Goal: Information Seeking & Learning: Check status

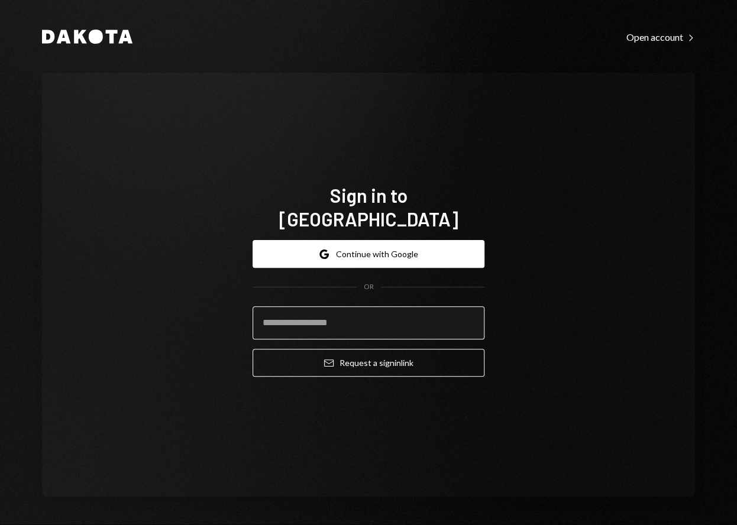
click at [333, 313] on input "email" at bounding box center [369, 323] width 232 height 33
type input "**********"
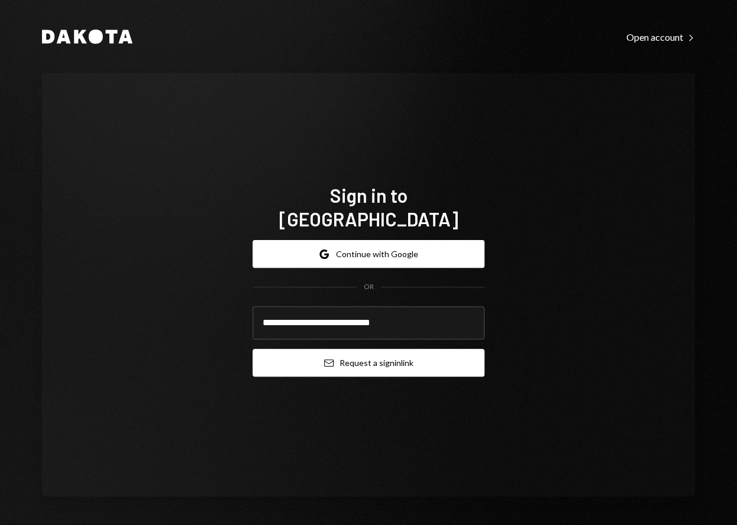
click at [387, 349] on button "Email Request a sign in link" at bounding box center [369, 363] width 232 height 28
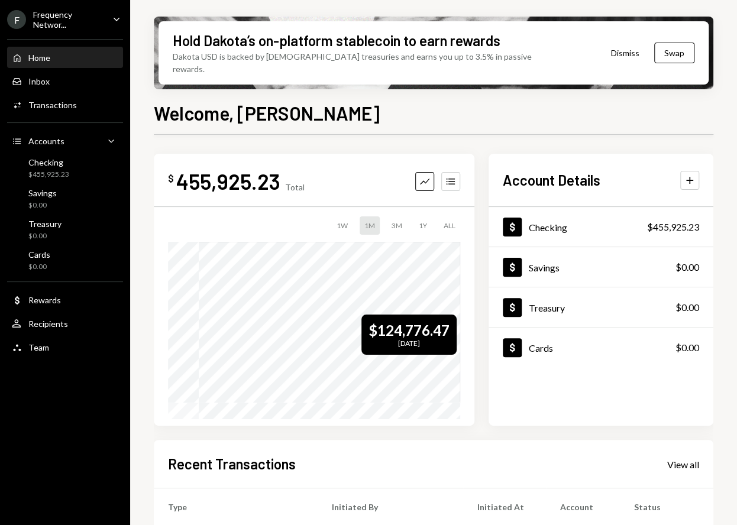
scroll to position [15, 0]
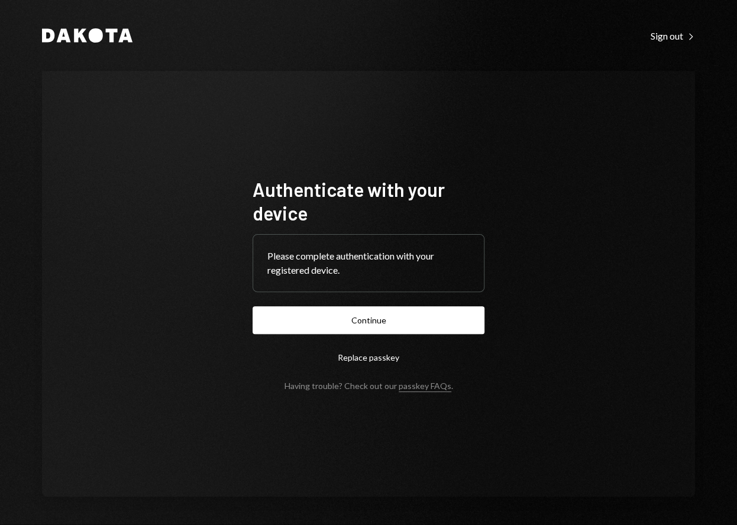
click at [406, 314] on button "Continue" at bounding box center [369, 321] width 232 height 28
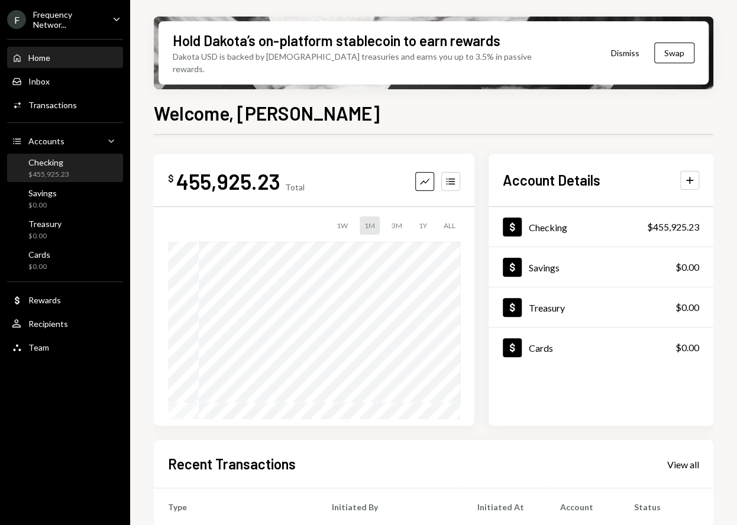
click at [46, 170] on div "$455,925.23" at bounding box center [48, 175] width 41 height 10
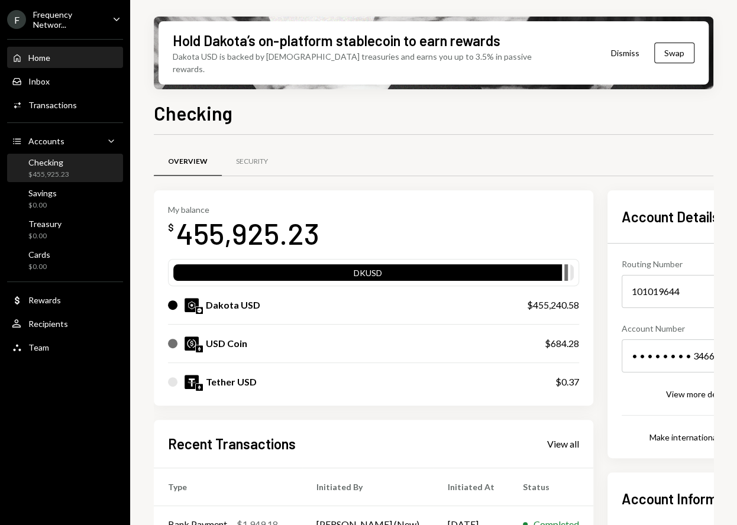
click at [41, 53] on div "Home" at bounding box center [39, 58] width 22 height 10
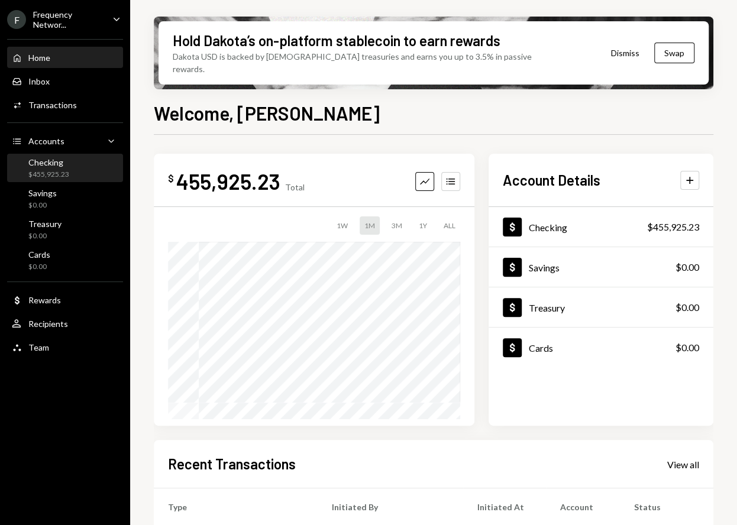
click at [43, 164] on div "Checking" at bounding box center [48, 162] width 41 height 10
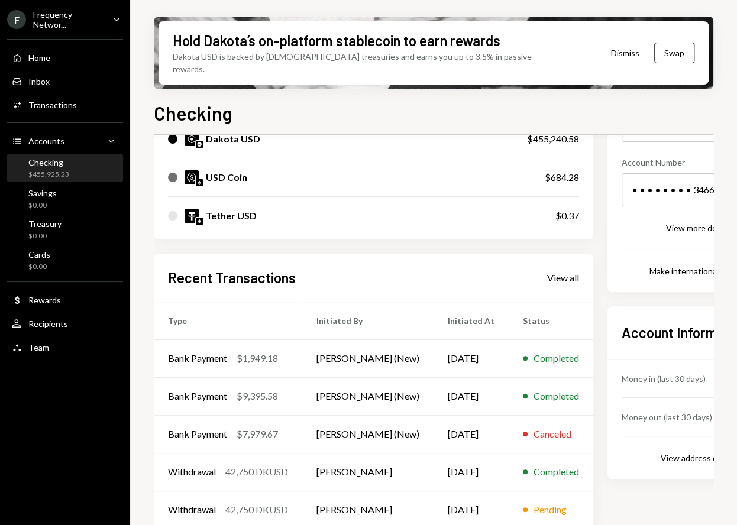
scroll to position [166, 1]
click at [558, 272] on div "View all" at bounding box center [562, 278] width 32 height 12
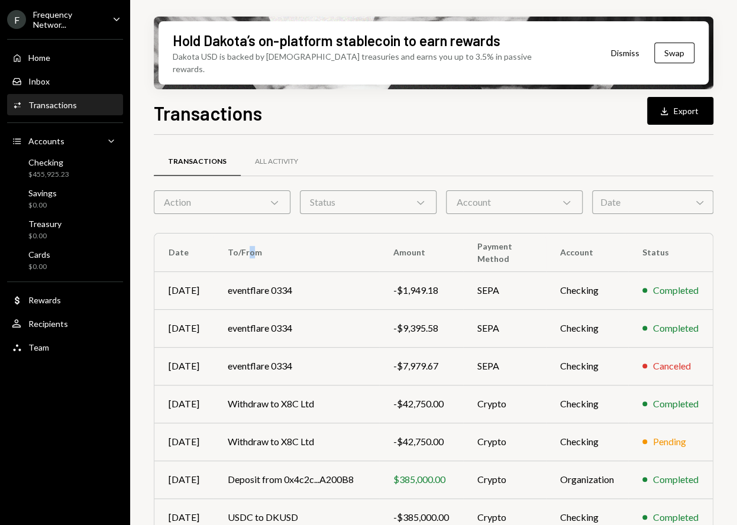
click at [247, 241] on th "To/From" at bounding box center [297, 253] width 166 height 38
click at [275, 237] on th "To/From" at bounding box center [297, 253] width 166 height 38
click at [578, 202] on div "Transactions All Activity Action Chevron Down Status Chevron Down Account Chevr…" at bounding box center [434, 427] width 560 height 546
click at [554, 191] on div "Account Chevron Down" at bounding box center [514, 203] width 137 height 24
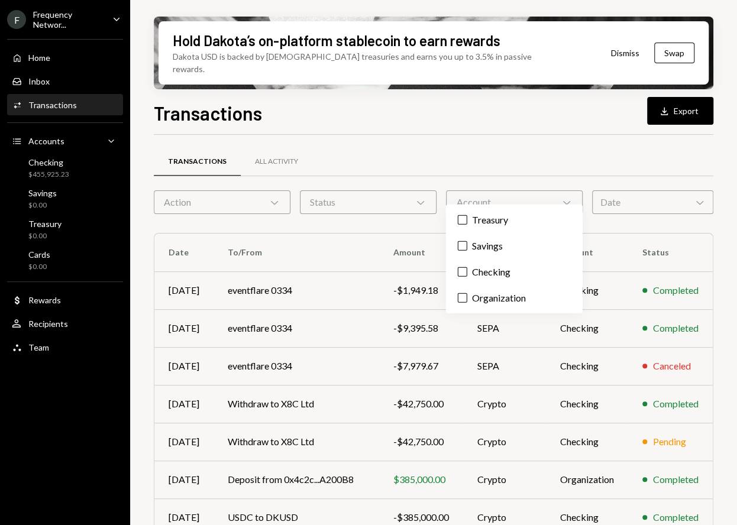
drag, startPoint x: 554, startPoint y: 191, endPoint x: 437, endPoint y: 197, distance: 117.3
click at [546, 193] on div "Account Chevron Down" at bounding box center [514, 203] width 137 height 24
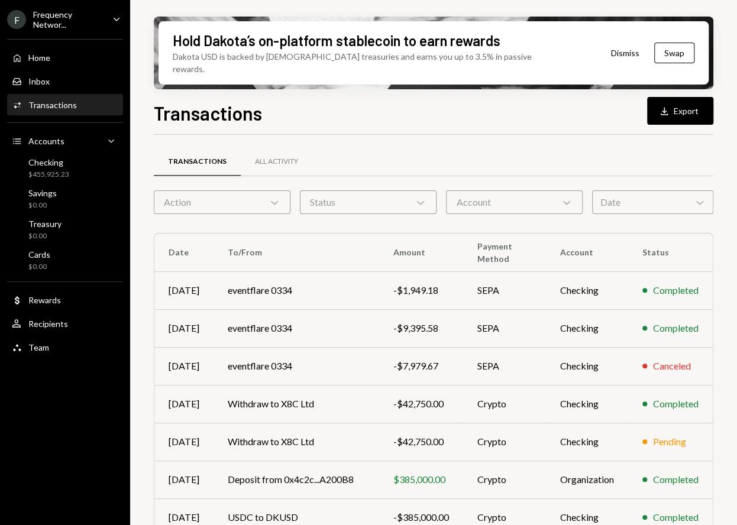
click at [391, 197] on div "Status Chevron Down" at bounding box center [368, 203] width 137 height 24
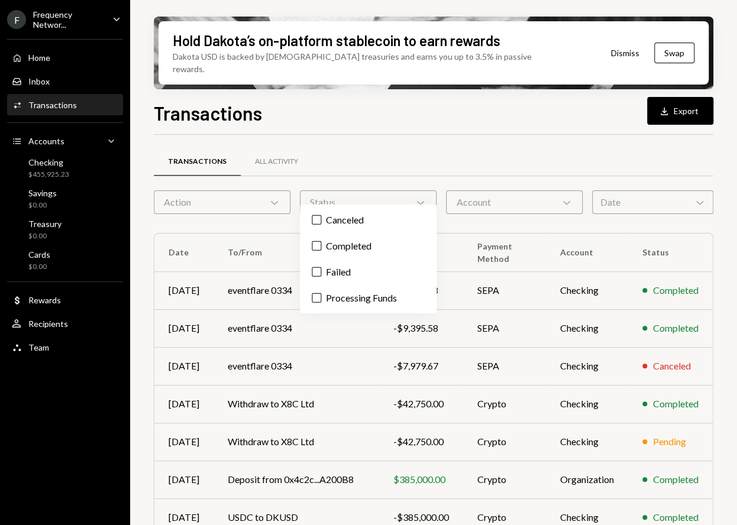
click at [391, 197] on div "Status Chevron Down" at bounding box center [368, 203] width 137 height 24
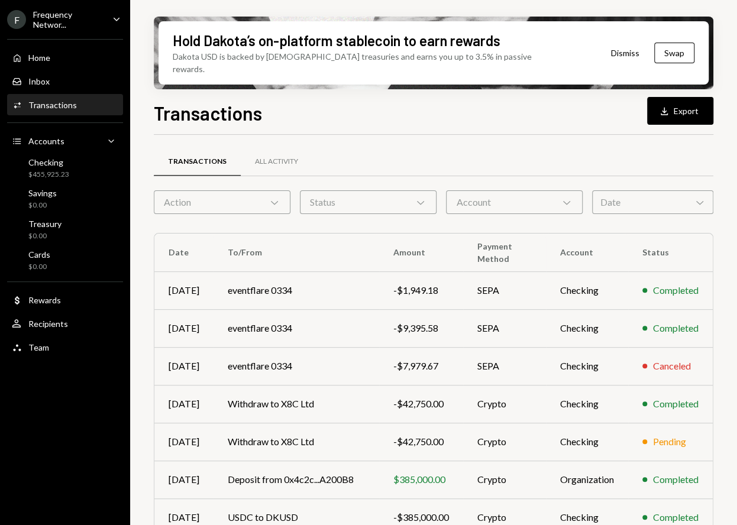
click at [243, 198] on div "Action Chevron Down" at bounding box center [222, 203] width 137 height 24
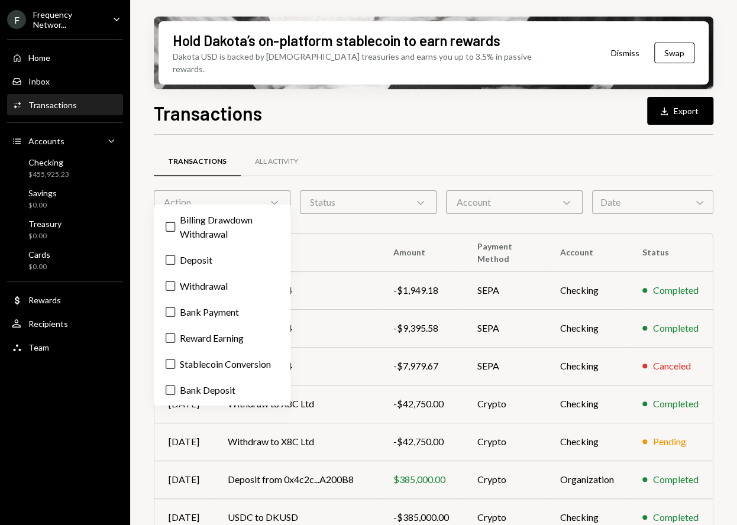
click at [255, 191] on div "Action Chevron Down" at bounding box center [222, 203] width 137 height 24
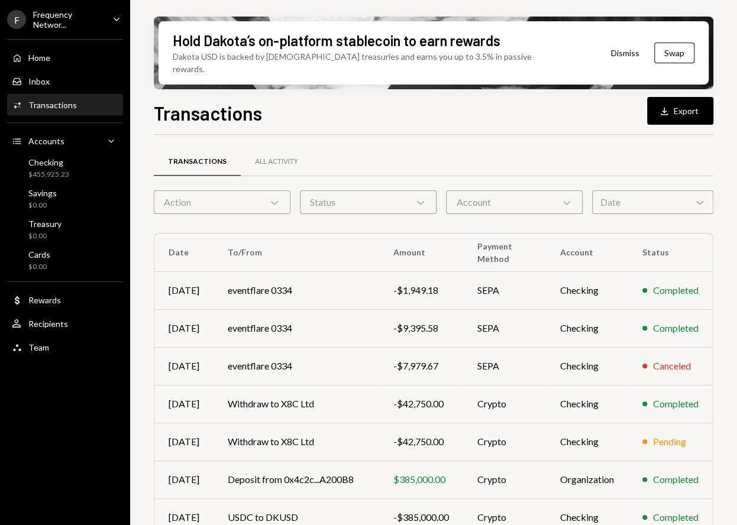
scroll to position [148, 0]
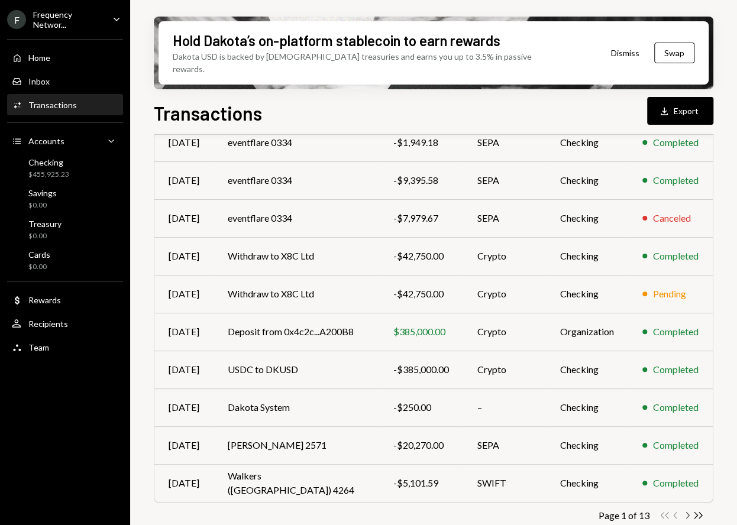
click at [686, 510] on icon "Chevron Right" at bounding box center [687, 515] width 11 height 11
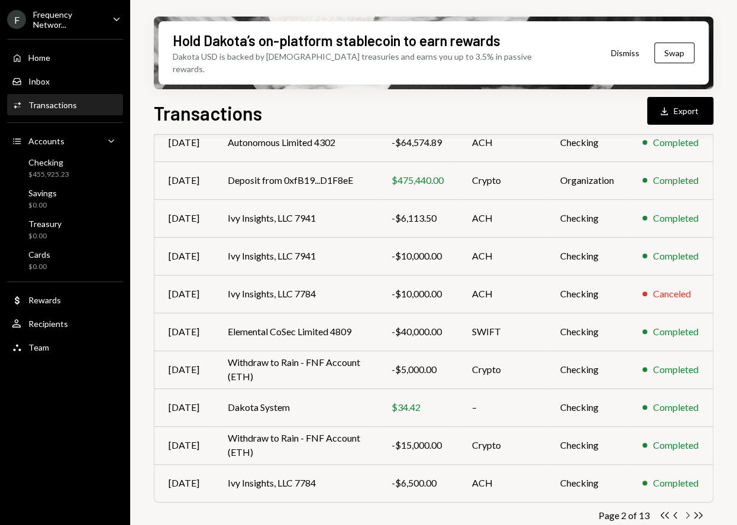
click at [687, 510] on icon "Chevron Right" at bounding box center [687, 515] width 11 height 11
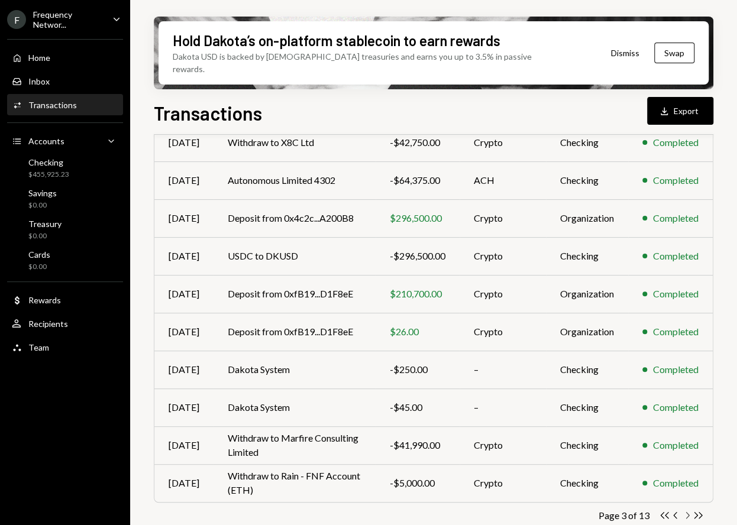
click at [685, 510] on icon "Chevron Right" at bounding box center [687, 515] width 11 height 11
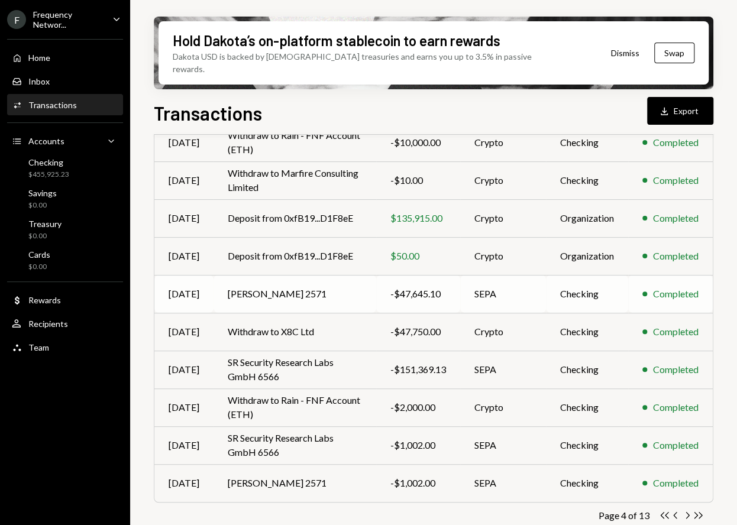
click at [370, 286] on td "Ursula O’Kuinghttons 2571" at bounding box center [295, 294] width 163 height 38
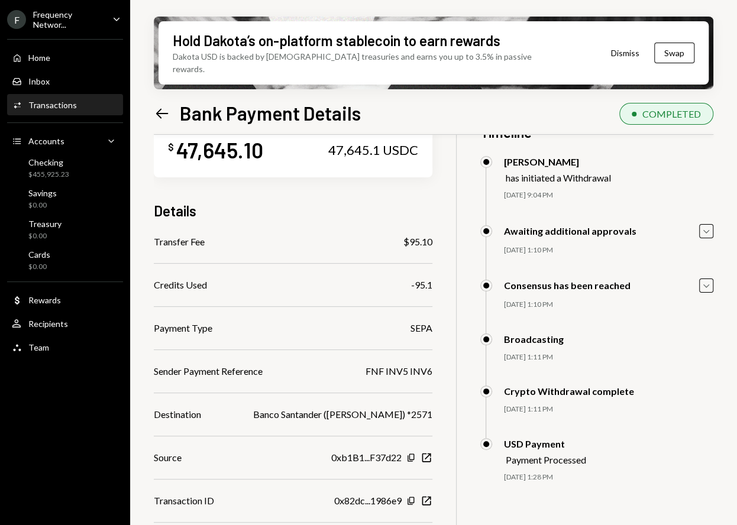
scroll to position [36, 0]
